Goal: Communication & Community: Answer question/provide support

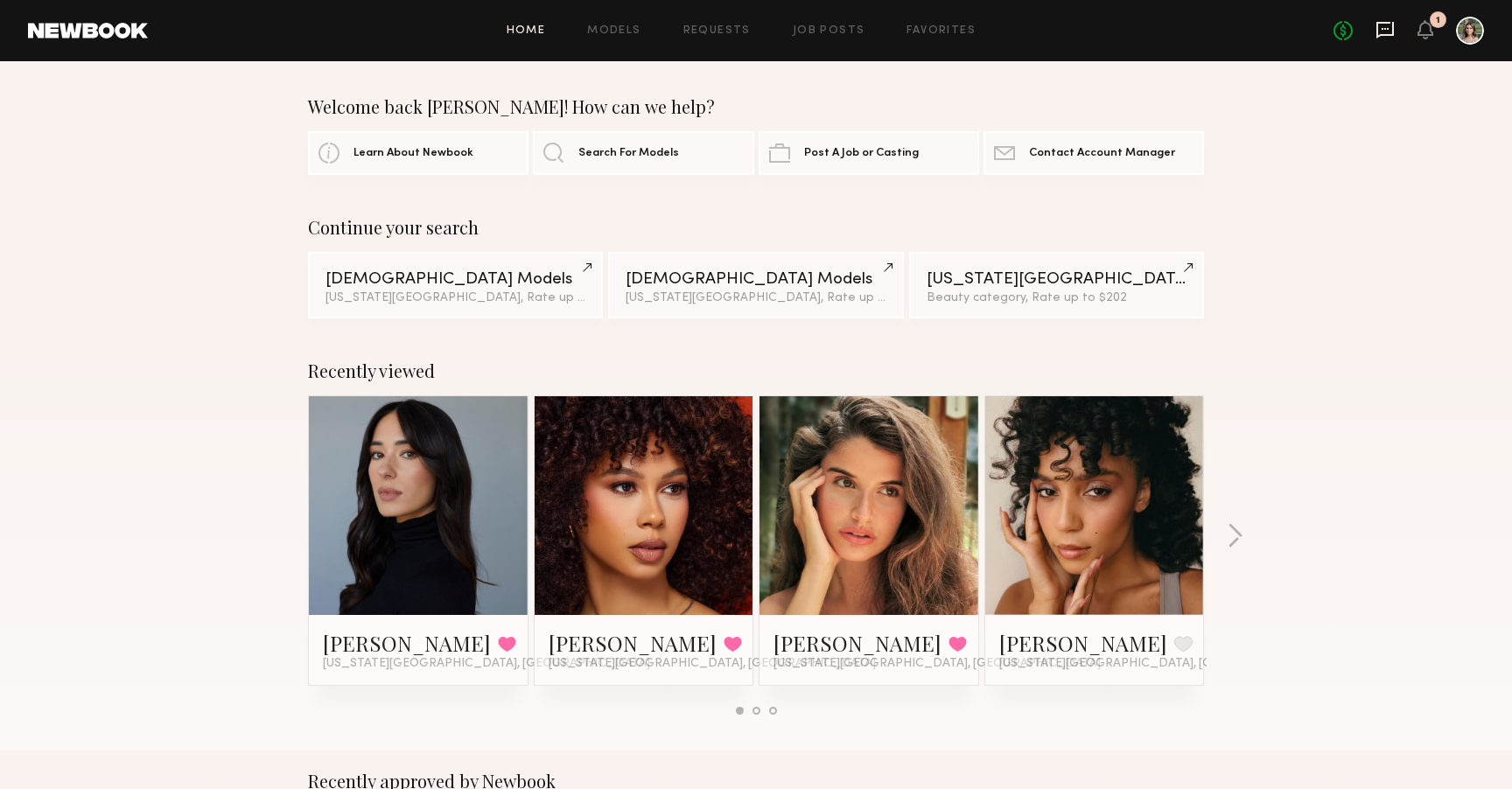
click at [1391, 32] on icon at bounding box center [1385, 30] width 19 height 19
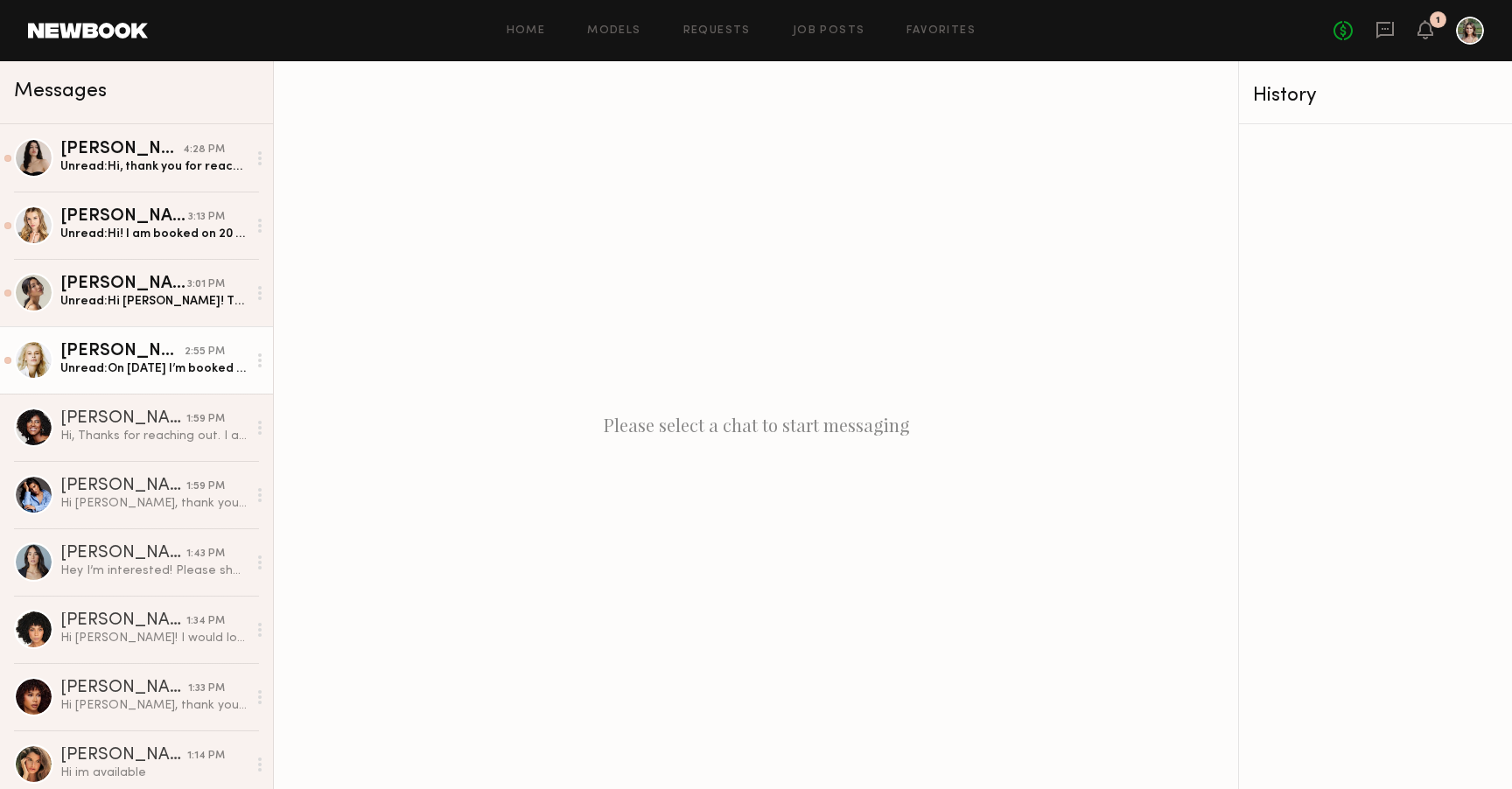
click at [119, 375] on div "Unread: On October 20th I’m booked for half day, I will try to make changes. Pl…" at bounding box center [153, 368] width 186 height 17
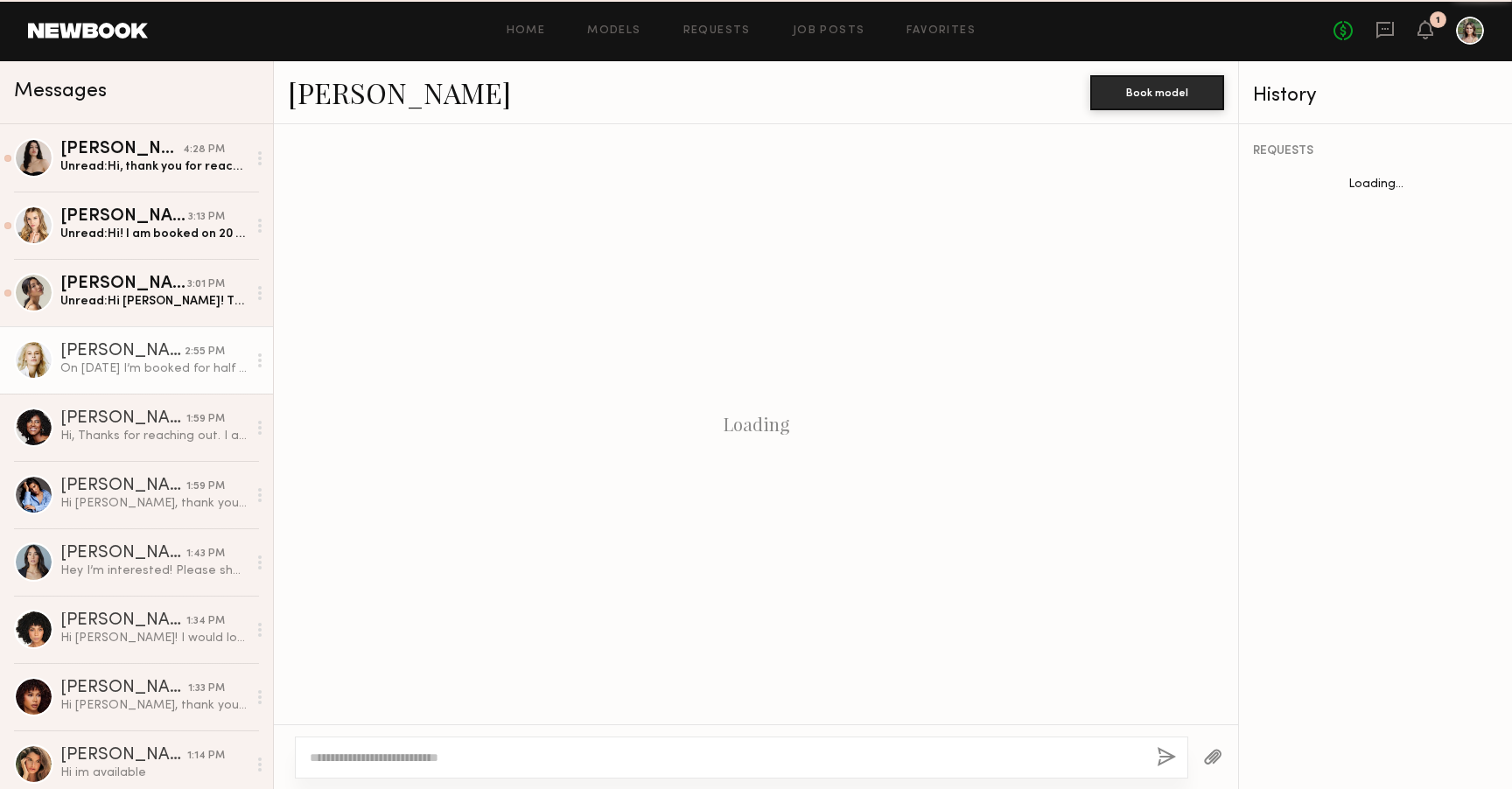
scroll to position [469, 0]
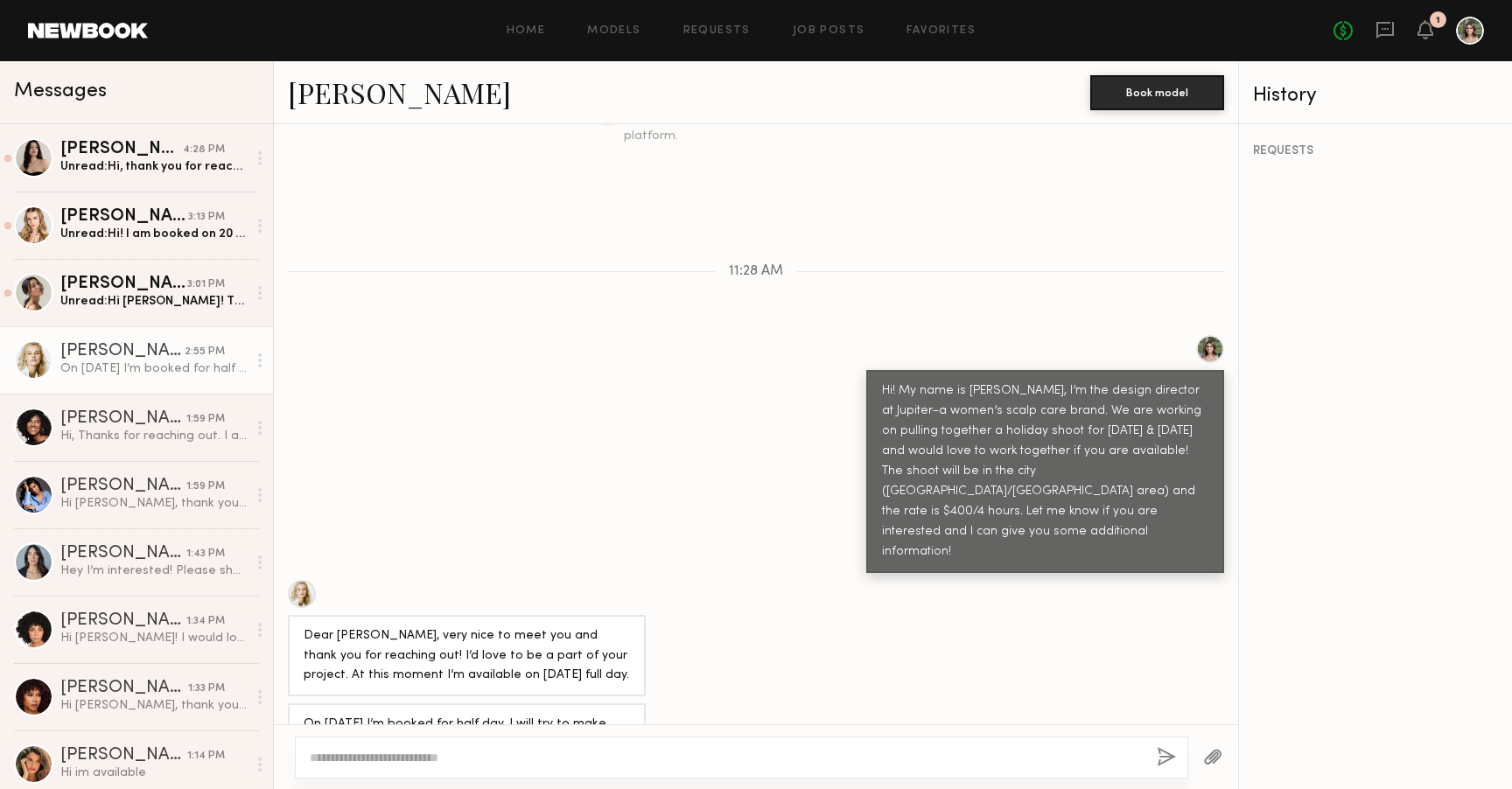
click at [299, 580] on div at bounding box center [302, 594] width 28 height 28
click at [142, 285] on div "Cindy N." at bounding box center [123, 284] width 127 height 18
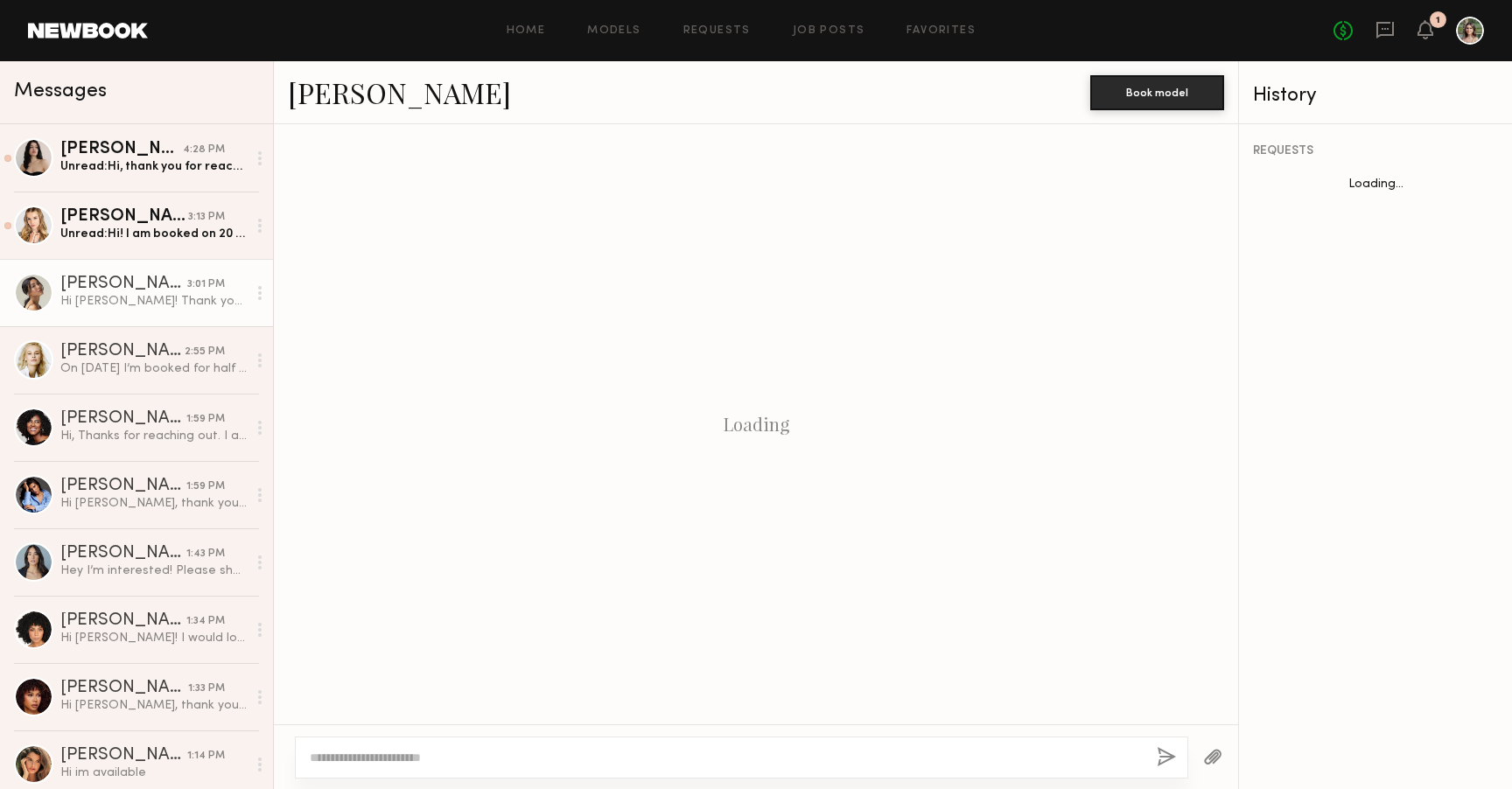
scroll to position [365, 0]
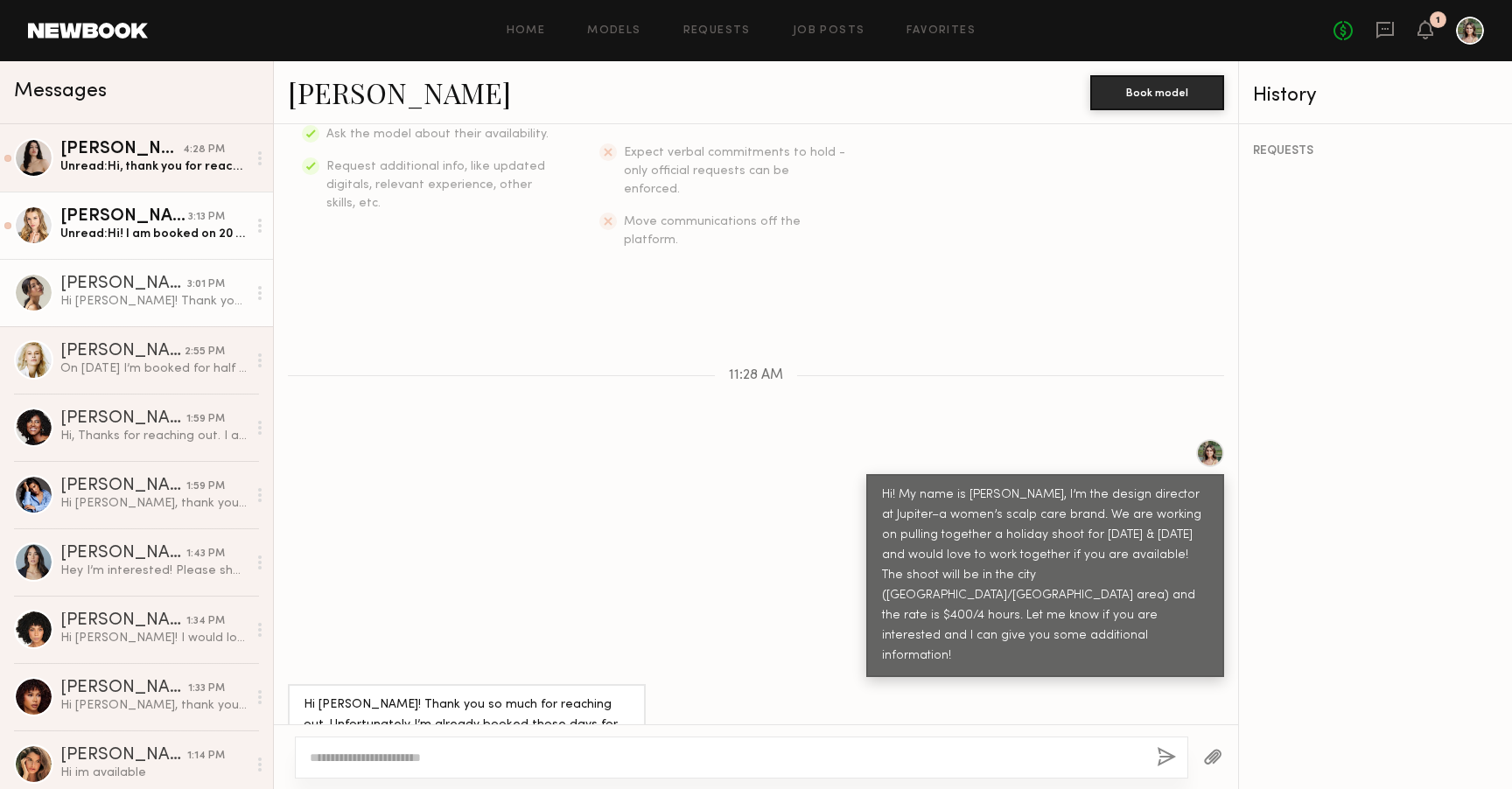
click at [133, 229] on div "Unread: Hi! I am booked on 20 from 10 to 5 but I am available on 21st and after…" at bounding box center [153, 234] width 186 height 17
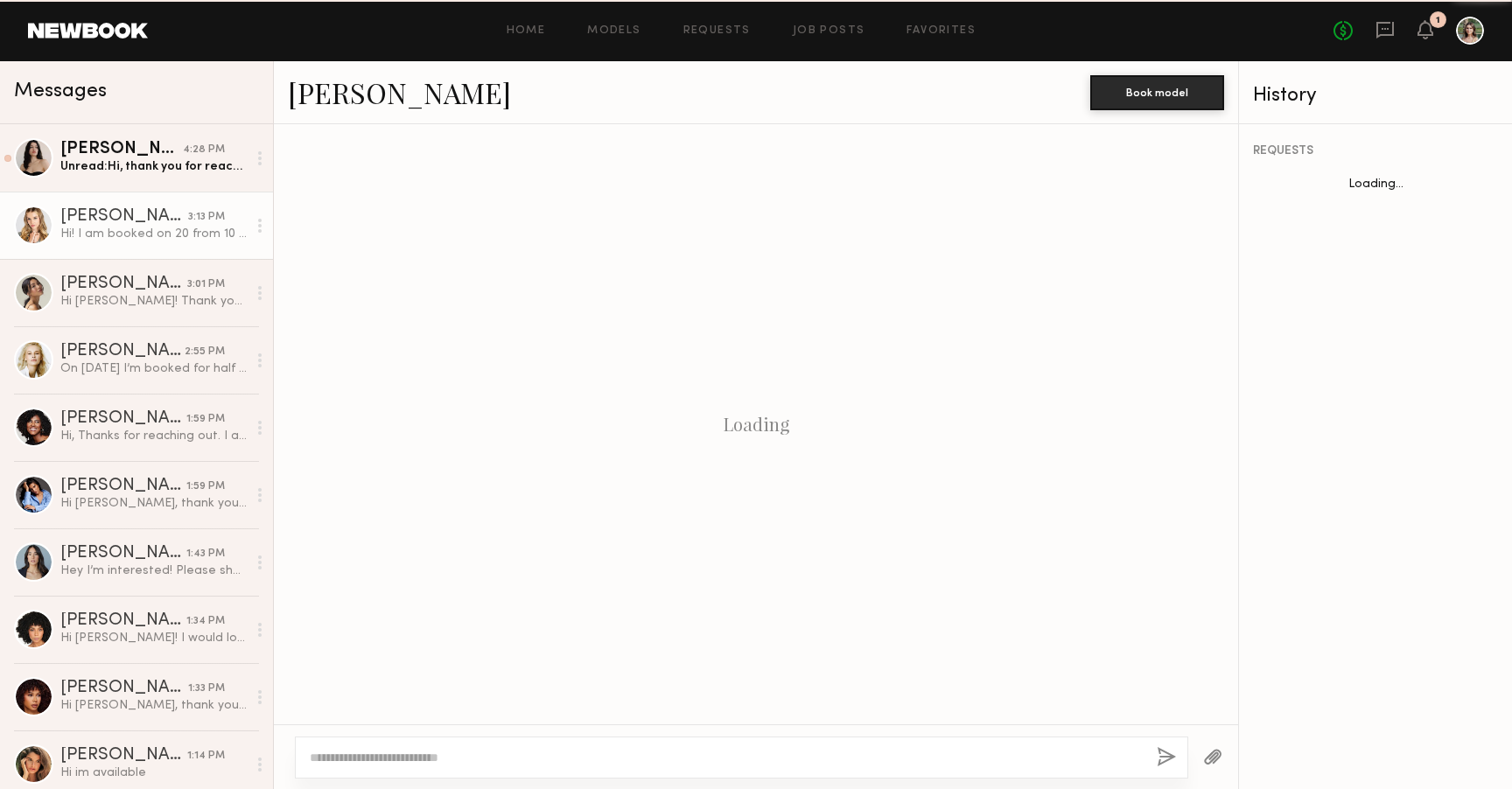
scroll to position [325, 0]
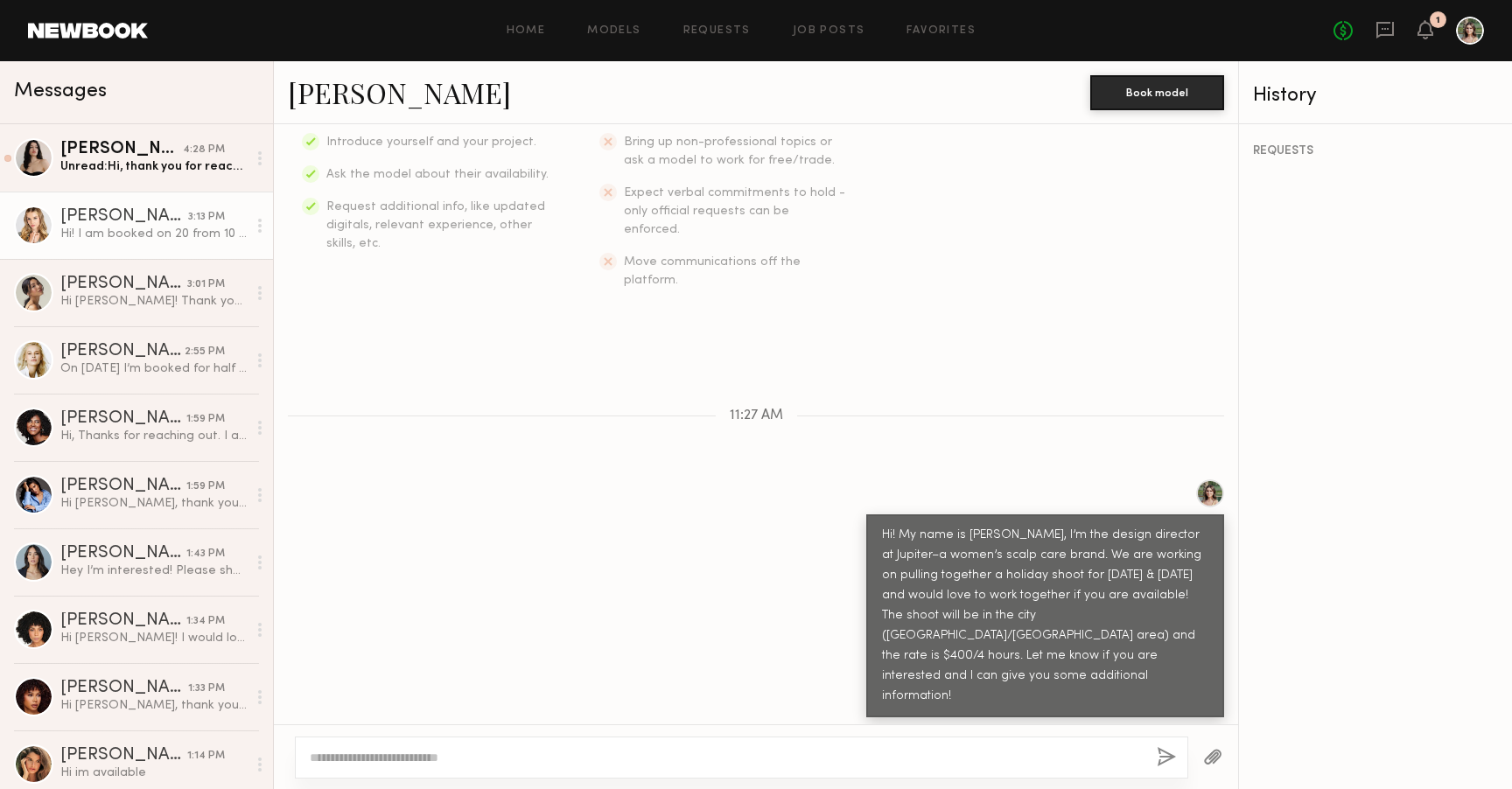
click at [367, 97] on link "Anastasia F." at bounding box center [399, 92] width 223 height 37
click at [83, 143] on div "Alessandra B." at bounding box center [121, 150] width 122 height 18
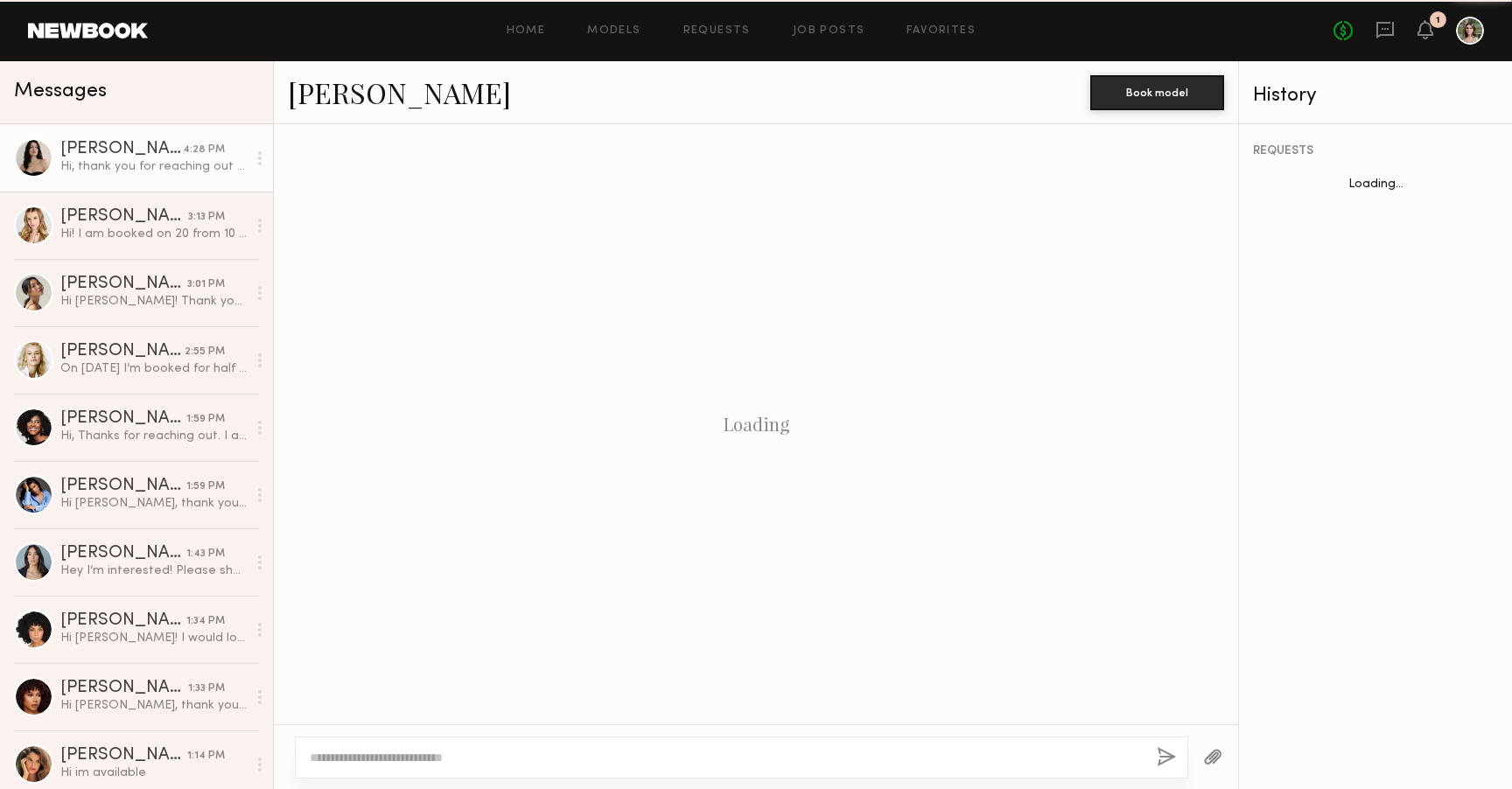
scroll to position [1217, 0]
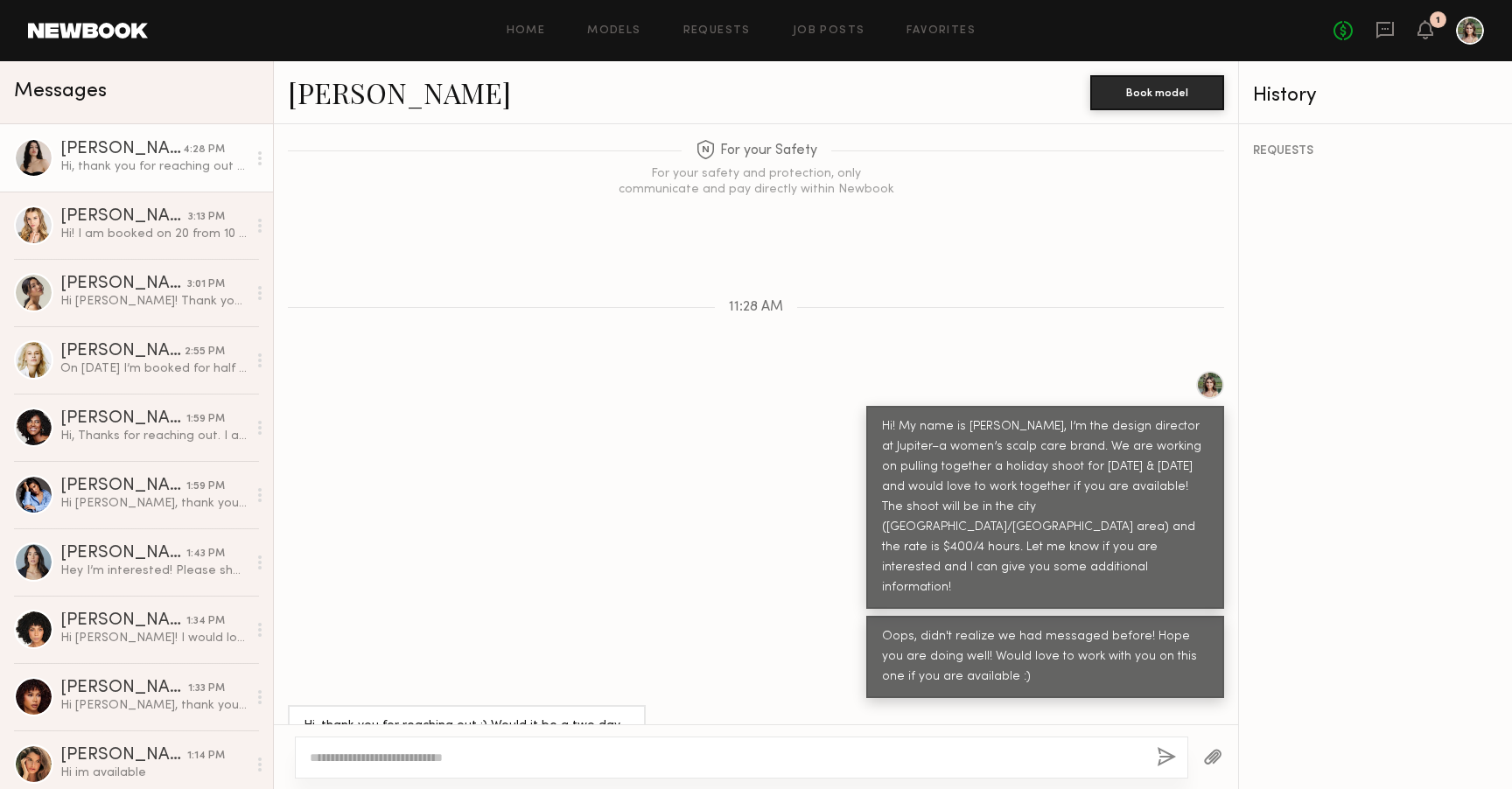
click at [390, 97] on link "Alessandra B." at bounding box center [399, 92] width 223 height 37
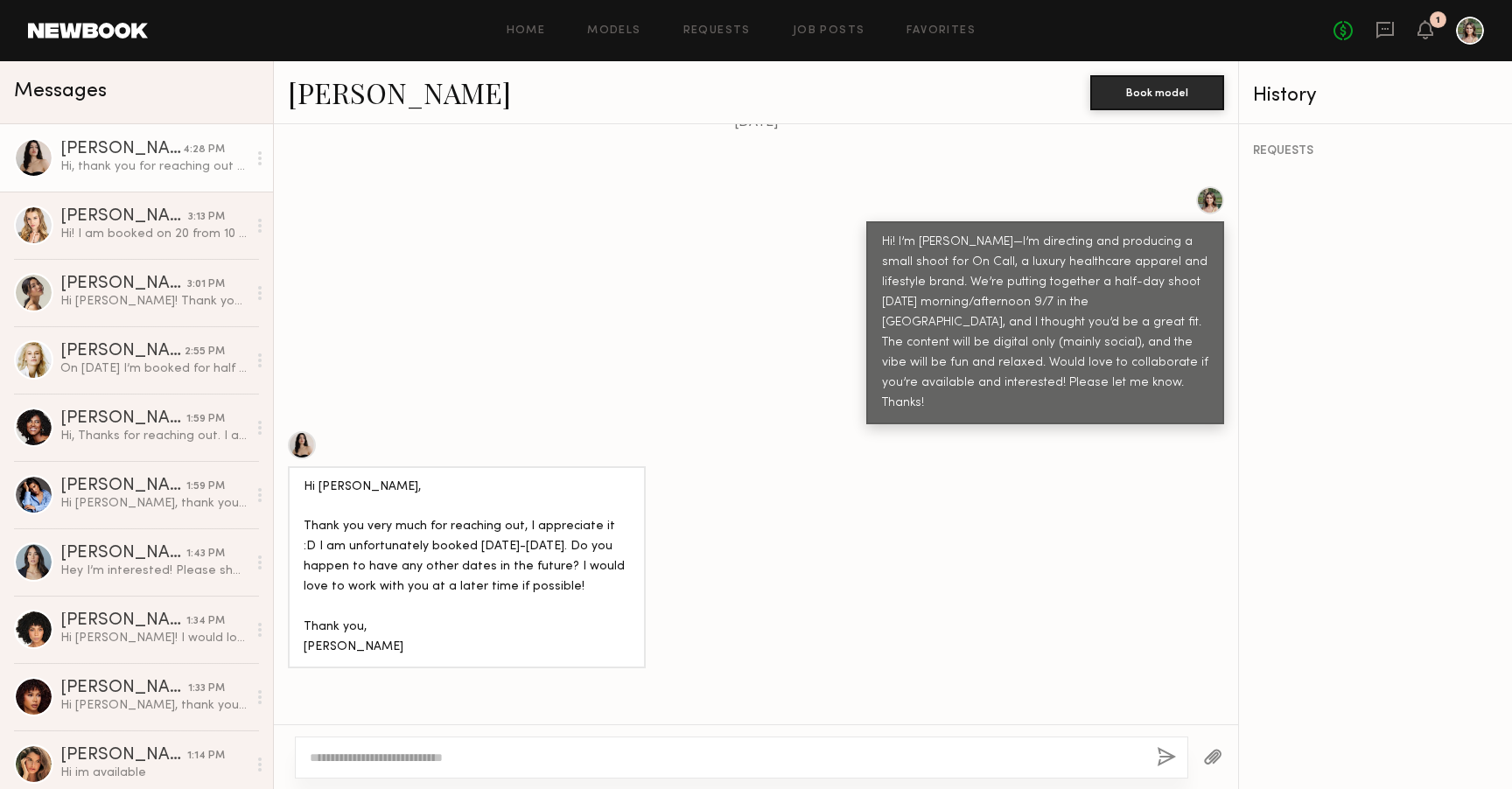
scroll to position [309, 0]
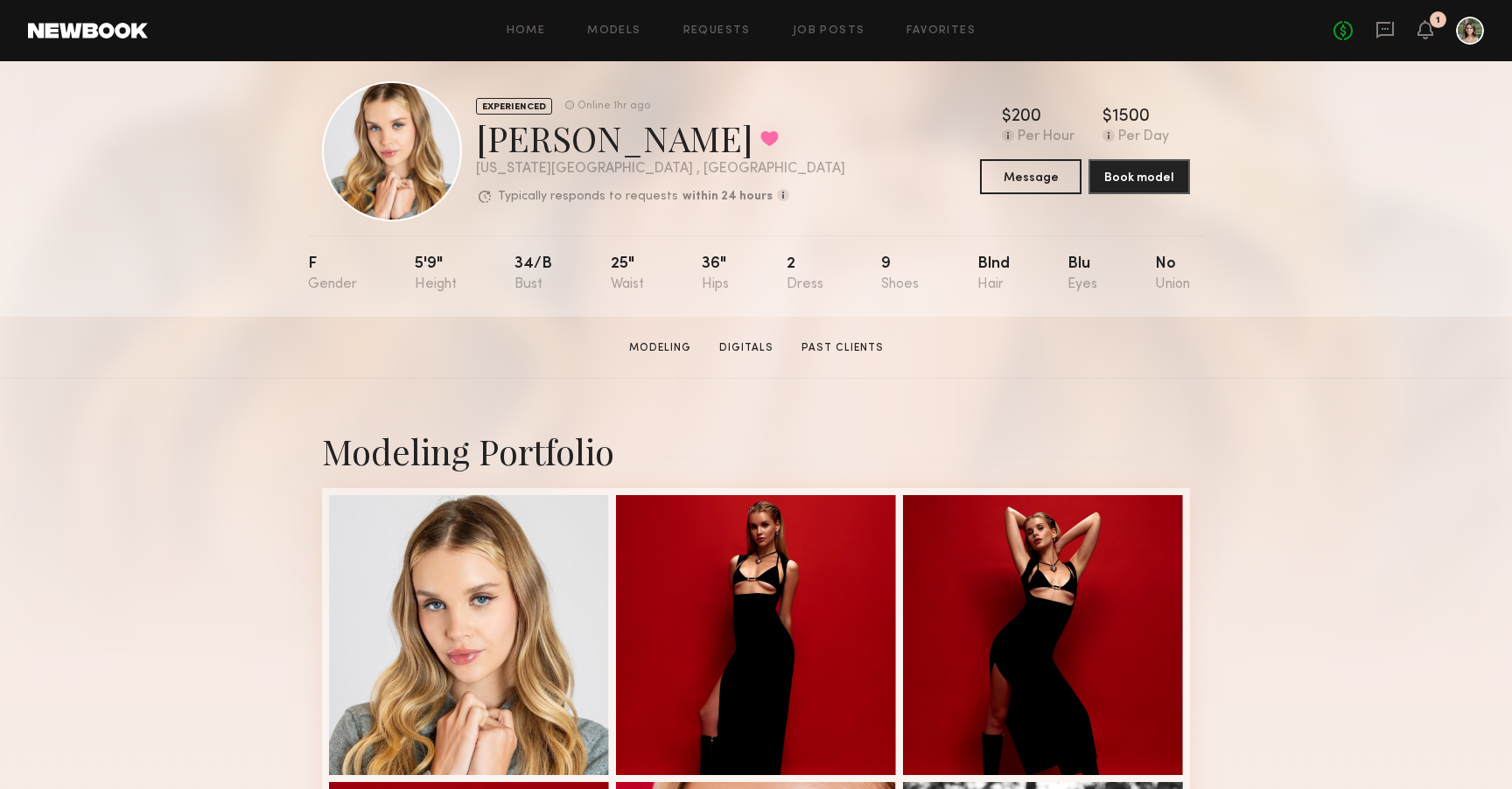
scroll to position [12, 0]
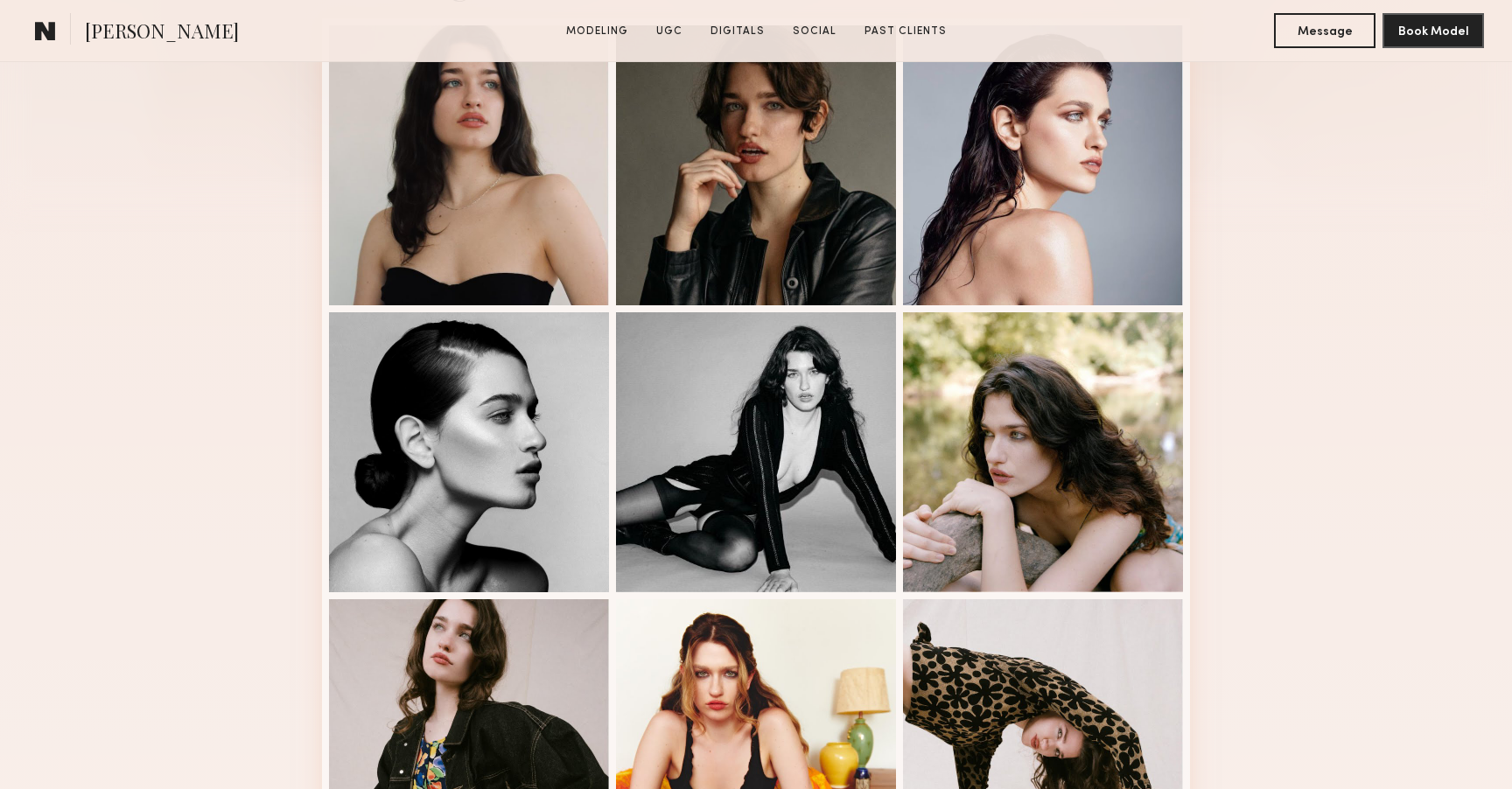
scroll to position [746, 0]
